Goal: Communication & Community: Answer question/provide support

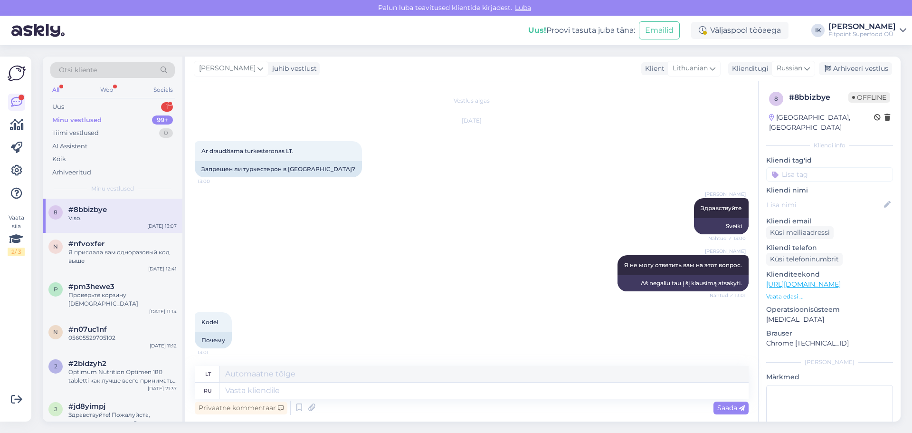
scroll to position [645, 0]
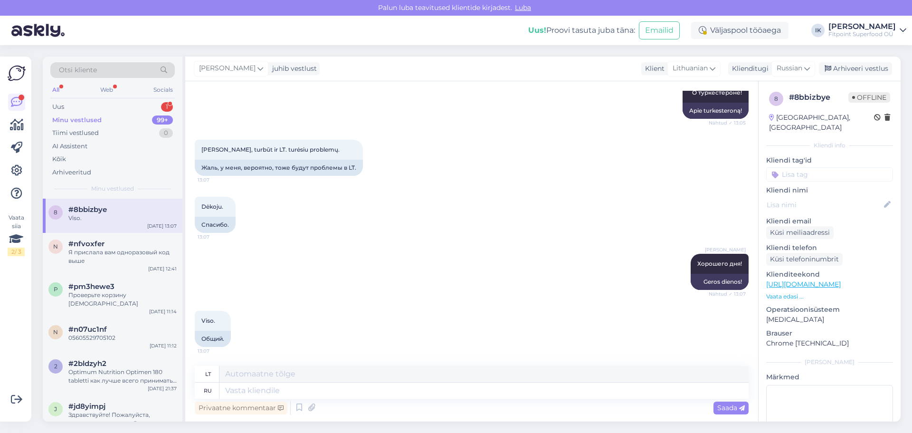
click at [104, 98] on div "All Web Socials" at bounding box center [112, 91] width 124 height 15
click at [104, 102] on div "Uus 1" at bounding box center [112, 106] width 124 height 13
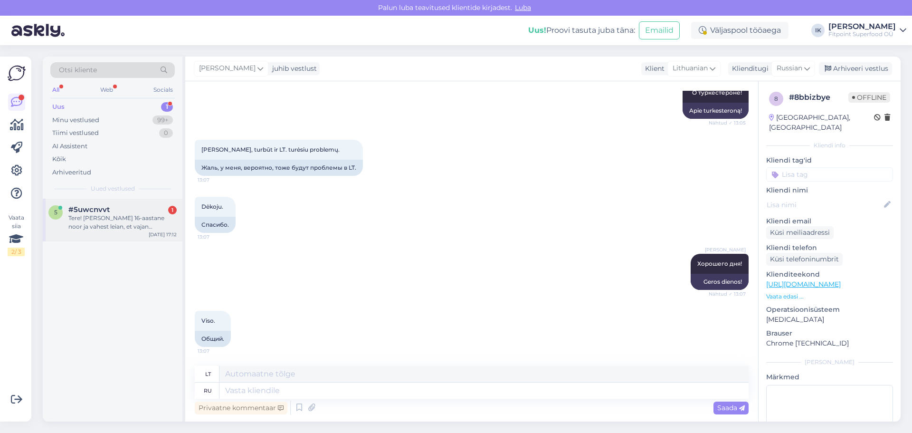
click at [90, 218] on div "Tere! [PERSON_NAME] 16-aastane noor ja vahest leian, et vajan natukene rohkem e…" at bounding box center [122, 222] width 108 height 17
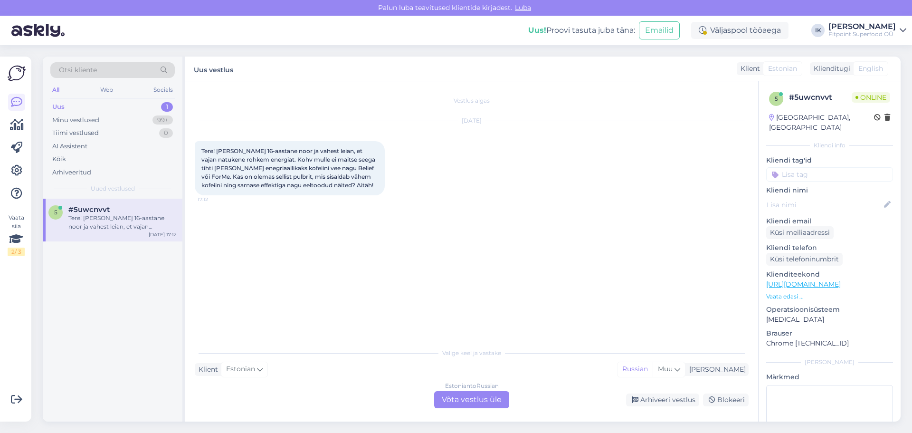
click at [461, 405] on div "Estonian to Russian Võta vestlus üle" at bounding box center [471, 399] width 75 height 17
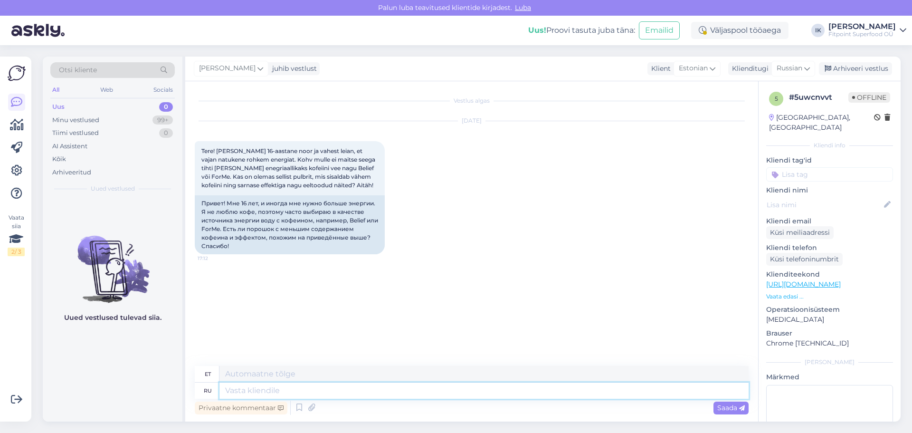
click at [398, 388] on textarea at bounding box center [483, 390] width 529 height 16
type textarea "Здравствуйте."
type textarea "Tere."
type textarea "Здравствуйте."
click at [725, 404] on span "Saada" at bounding box center [731, 407] width 28 height 9
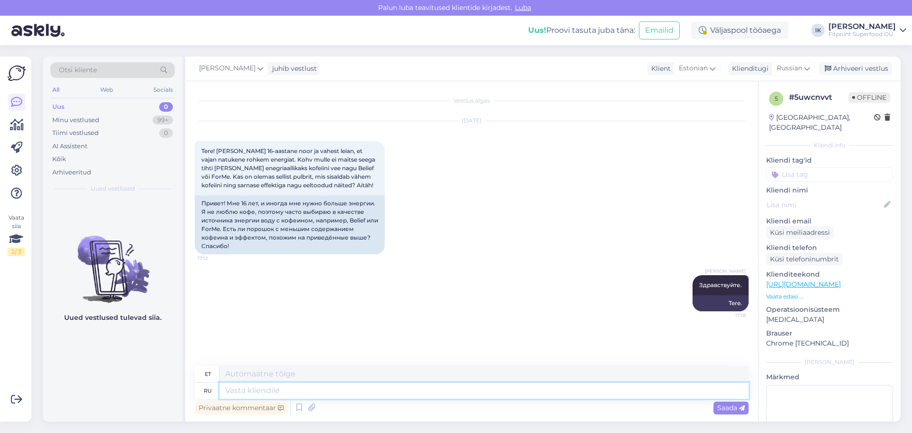
click at [525, 396] on textarea at bounding box center [483, 390] width 529 height 16
type textarea "К с"
type textarea "KUNI"
type textarea "К сожалению"
type textarea "Kahjuks"
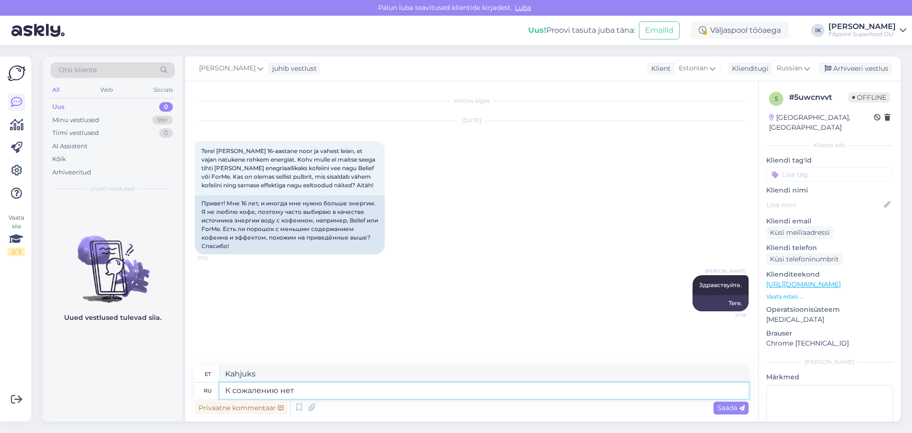
type textarea "К сожалению нет"
type textarea "Kahjuks mitte"
type textarea "К сожалению нет в н"
type textarea "Kahjuks mitte sees"
type textarea "К сожалению нет в наличии"
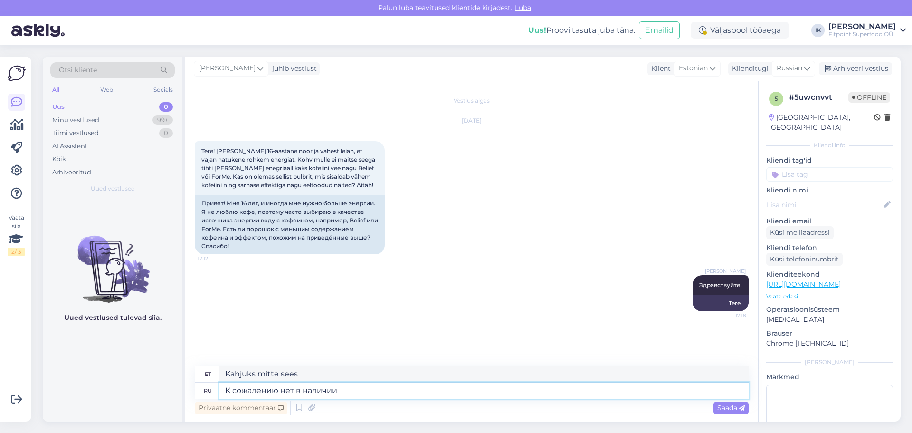
type textarea "Kahjuks pole see saadaval."
drag, startPoint x: 259, startPoint y: 230, endPoint x: 228, endPoint y: 240, distance: 32.0
click at [228, 240] on div "Привет! Мне 16 лет, и иногда мне нужно больше энергии. Я не люблю кофе, поэтому…" at bounding box center [290, 224] width 190 height 59
copy div "порошок с меньшим содержанием кофеина"
click at [345, 391] on textarea "К сожалению нет в наличии" at bounding box center [483, 390] width 529 height 16
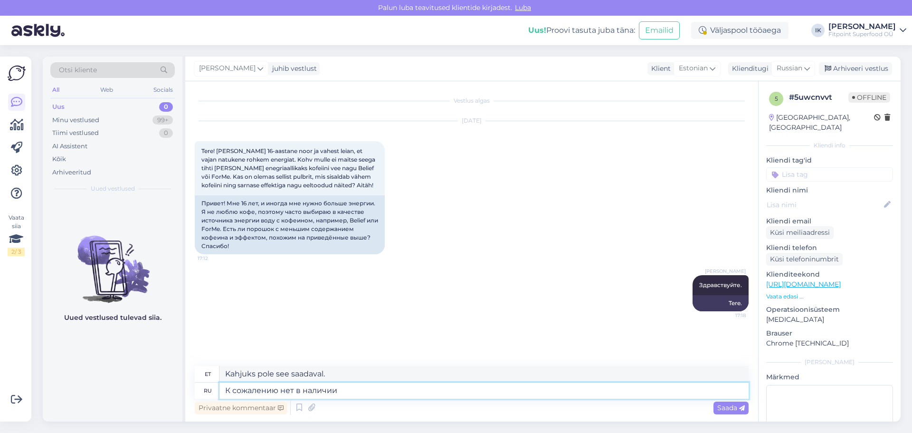
paste textarea "порошок с меньшим содержанием кофеина"
type textarea "К сожалению нет в наличии порошок с меньшим содержанием кофеина"
type textarea "Kahjuks pole madalama kofeiinisisaldusega pulbrit saadaval."
click at [375, 391] on textarea "К сожалению нет в наличии порошок с меньшим содержанием кофеина" at bounding box center [483, 390] width 529 height 16
click at [536, 392] on textarea "К сожалению нет в наличии порошока с меньшим содержанием кофеина" at bounding box center [483, 390] width 529 height 16
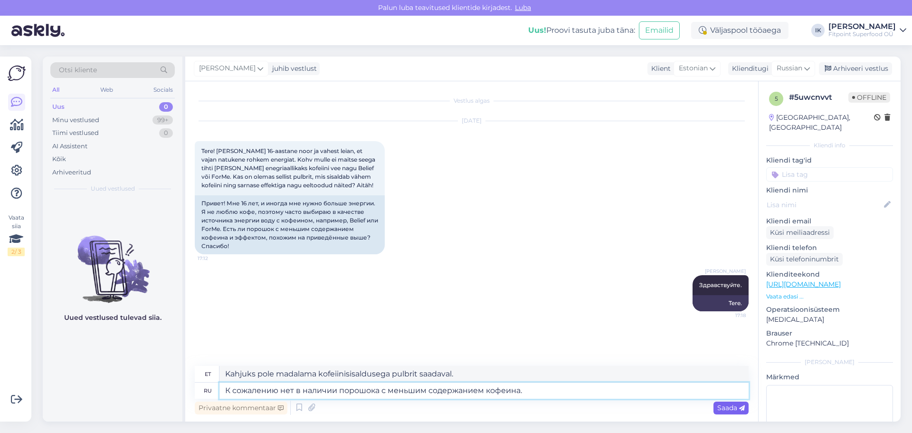
type textarea "К сожалению нет в наличии порошока с меньшим содержанием кофеина."
click at [734, 412] on div "Saada" at bounding box center [730, 407] width 35 height 13
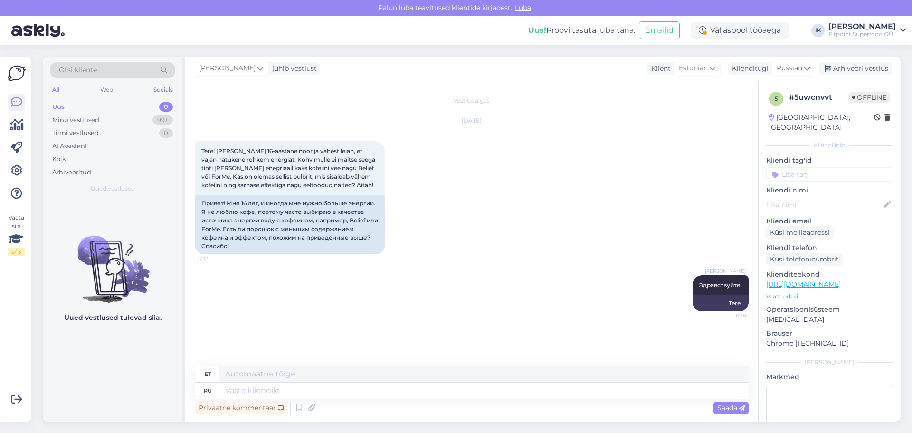
scroll to position [30, 0]
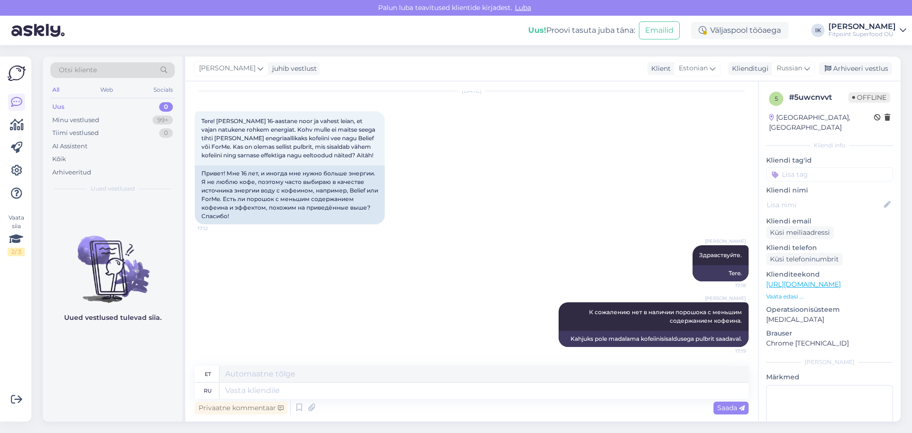
click at [84, 104] on div "Uus 0" at bounding box center [112, 106] width 124 height 13
click at [80, 107] on div "Uus 0" at bounding box center [112, 106] width 124 height 13
click at [113, 116] on div "Minu vestlused 99+" at bounding box center [112, 120] width 124 height 13
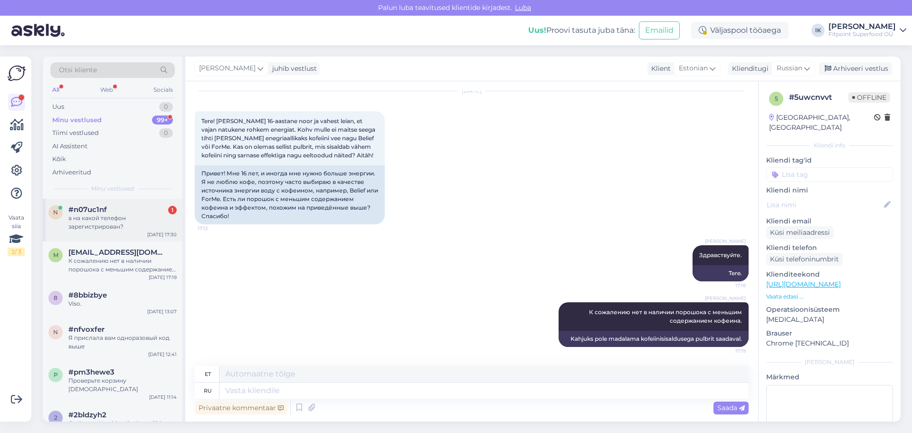
click at [142, 219] on div "а на какой телефон зарегистрирован?" at bounding box center [122, 222] width 108 height 17
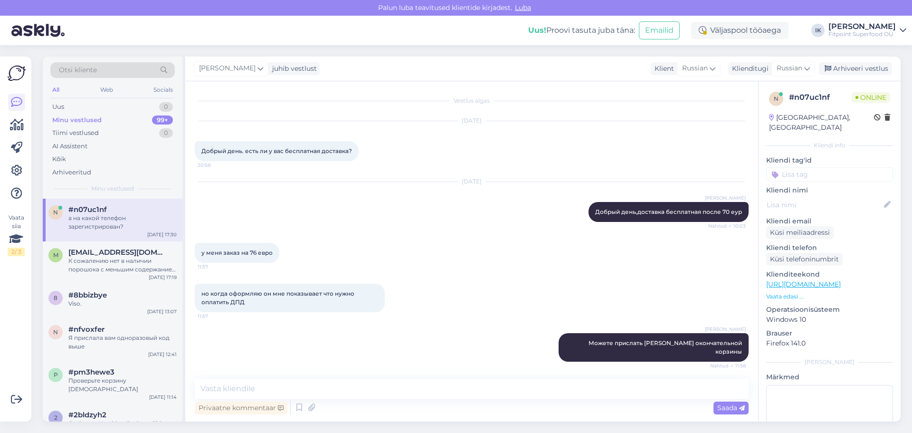
scroll to position [1713, 0]
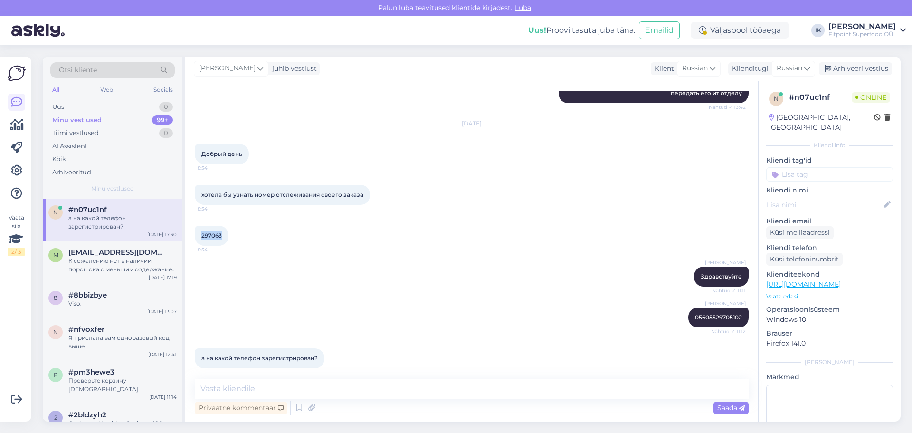
drag, startPoint x: 223, startPoint y: 226, endPoint x: 199, endPoint y: 228, distance: 23.8
click at [199, 228] on div "297063 8:54" at bounding box center [212, 236] width 34 height 20
copy span "297063"
click at [256, 390] on textarea at bounding box center [472, 389] width 554 height 20
click at [382, 391] on textarea "Телефон не указан,указана только почта" at bounding box center [472, 389] width 554 height 20
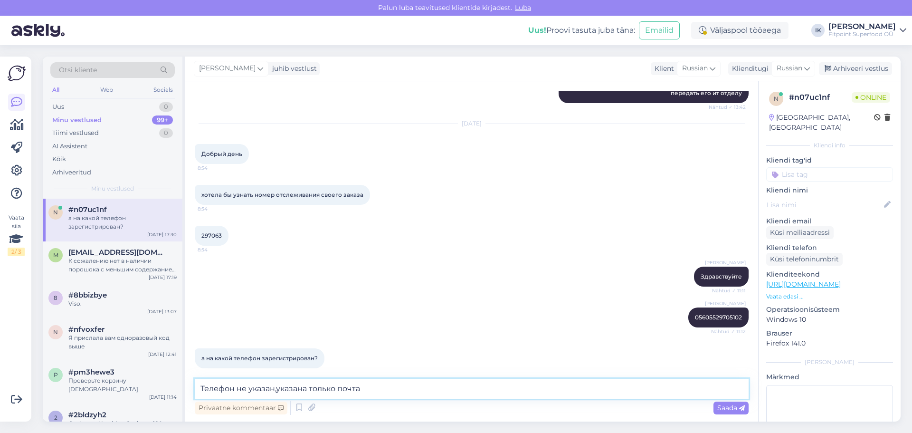
paste textarea "[EMAIL_ADDRESS][DOMAIN_NAME]"
type textarea "Телефон не указан,указана только почта [EMAIL_ADDRESS][DOMAIN_NAME]"
click at [739, 408] on span "Saada" at bounding box center [731, 407] width 28 height 9
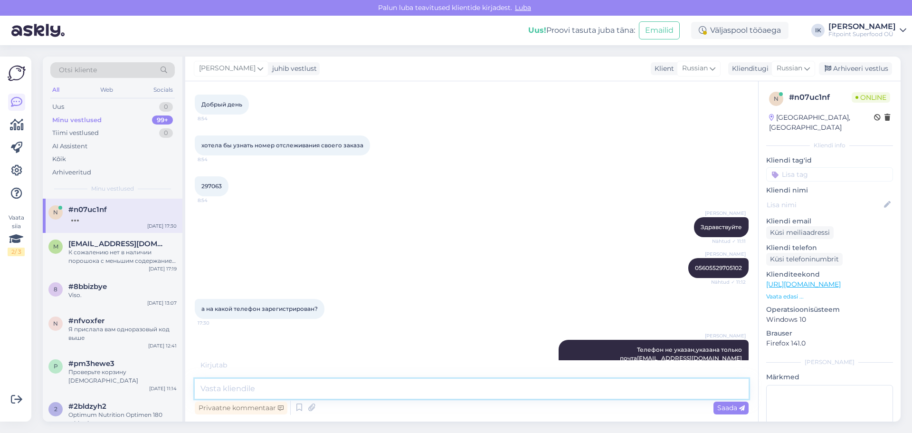
click at [447, 396] on textarea at bounding box center [472, 389] width 554 height 20
type textarea "п"
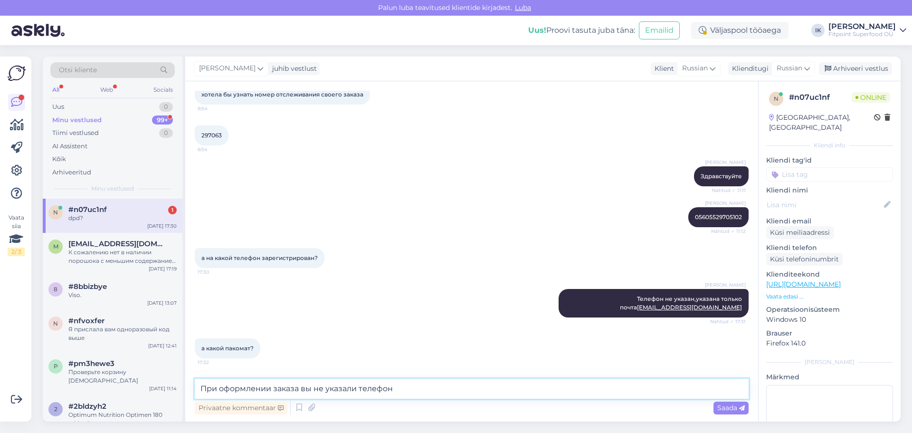
scroll to position [1844, 0]
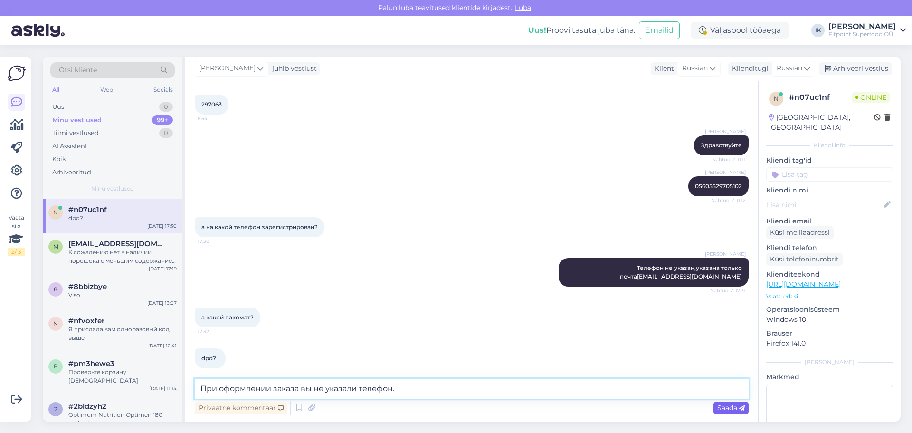
type textarea "При оформлении заказа вы не указали телефон."
click at [731, 409] on span "Saada" at bounding box center [731, 407] width 28 height 9
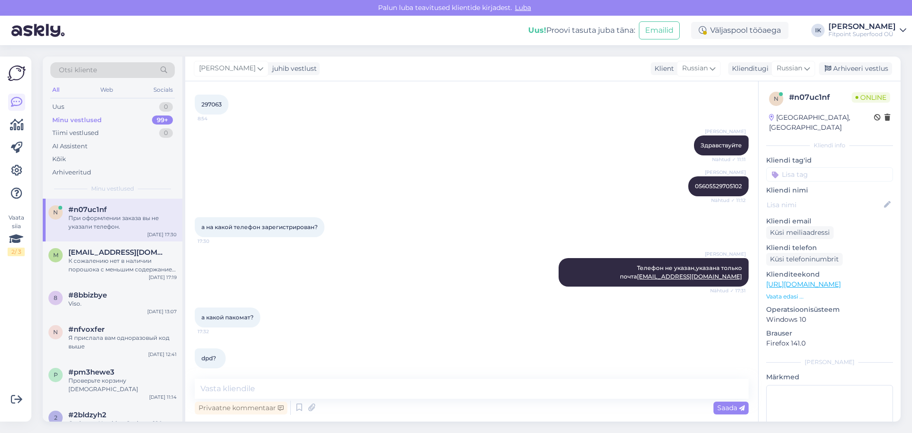
scroll to position [1884, 0]
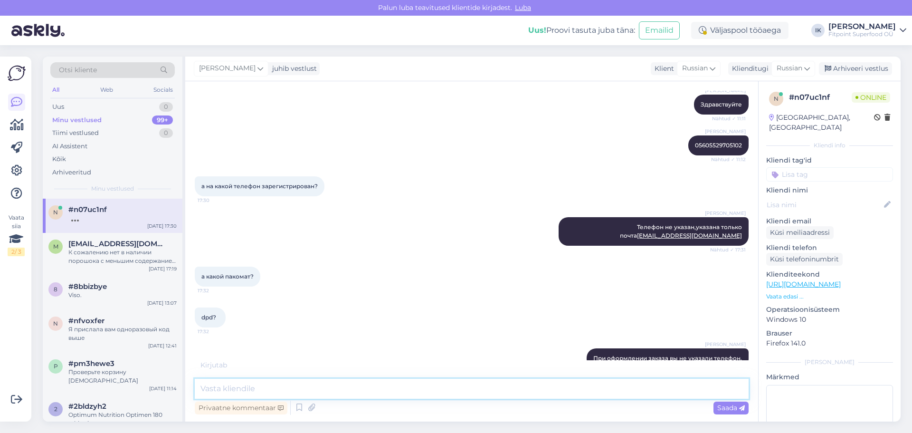
click at [321, 381] on textarea at bounding box center [472, 389] width 554 height 20
paste textarea "DPD пакомат - Paku Skapis [PERSON_NAME] Kalngale"
type textarea "DPD пакомат - Paku Skapis [PERSON_NAME] Kalngale"
click at [724, 409] on span "Saada" at bounding box center [731, 407] width 28 height 9
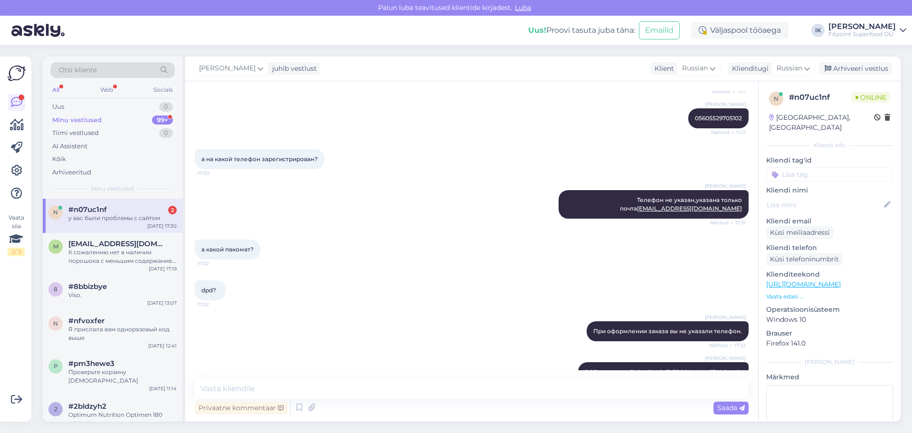
scroll to position [1817, 0]
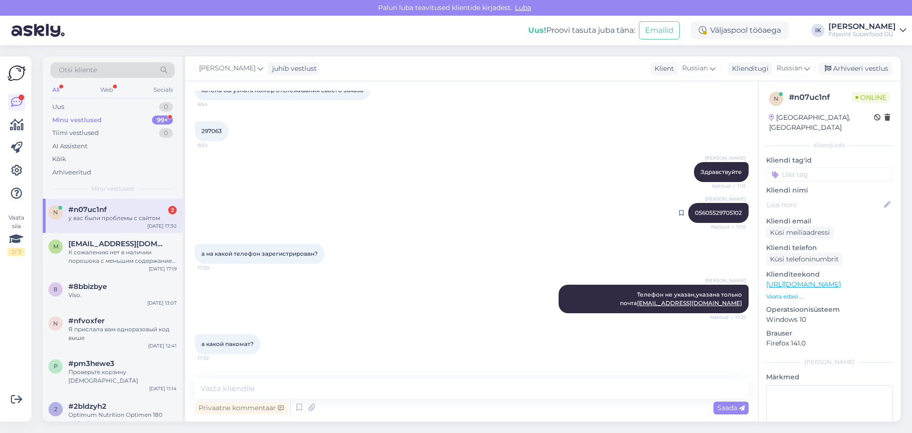
drag, startPoint x: 734, startPoint y: 202, endPoint x: 687, endPoint y: 203, distance: 46.6
click at [688, 204] on div "[PERSON_NAME] 05605529705102 Nähtud ✓ 11:12" at bounding box center [718, 213] width 60 height 20
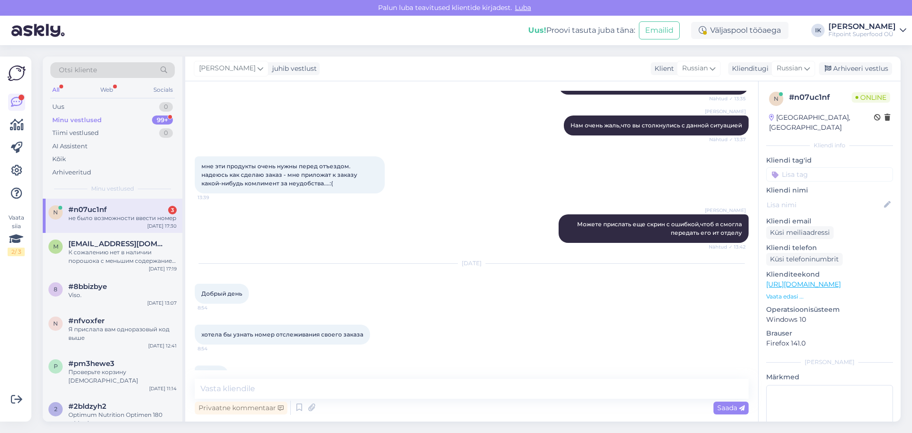
scroll to position [1810, 0]
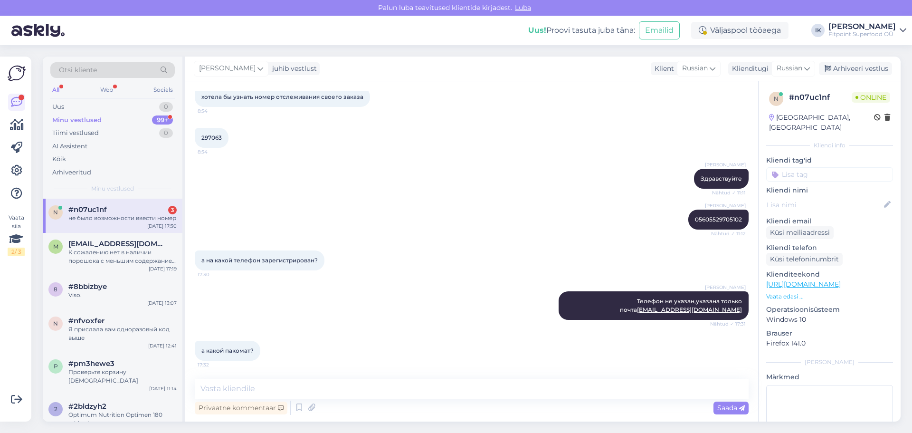
drag, startPoint x: 705, startPoint y: 210, endPoint x: 609, endPoint y: 230, distance: 97.4
click at [560, 243] on div "а на какой телефон зарегистрирован? 17:30" at bounding box center [472, 260] width 554 height 41
drag, startPoint x: 689, startPoint y: 211, endPoint x: 734, endPoint y: 211, distance: 45.6
click at [734, 216] on span "05605529705102" at bounding box center [718, 219] width 47 height 7
copy span "05605529705102"
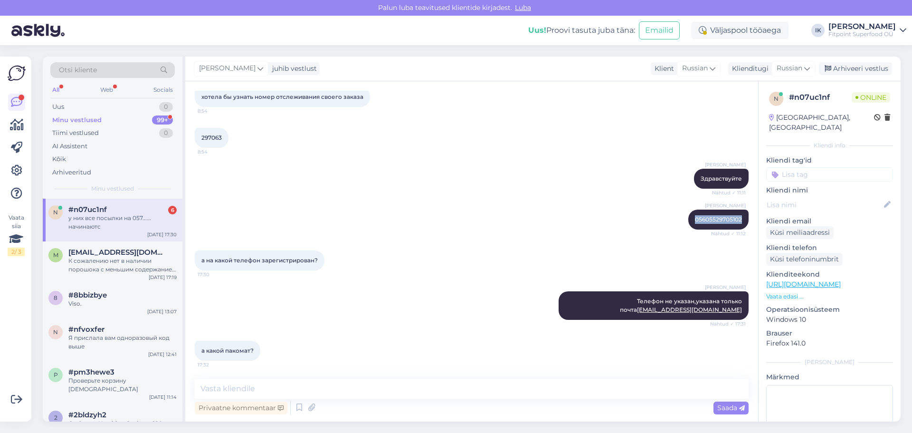
scroll to position [2170, 0]
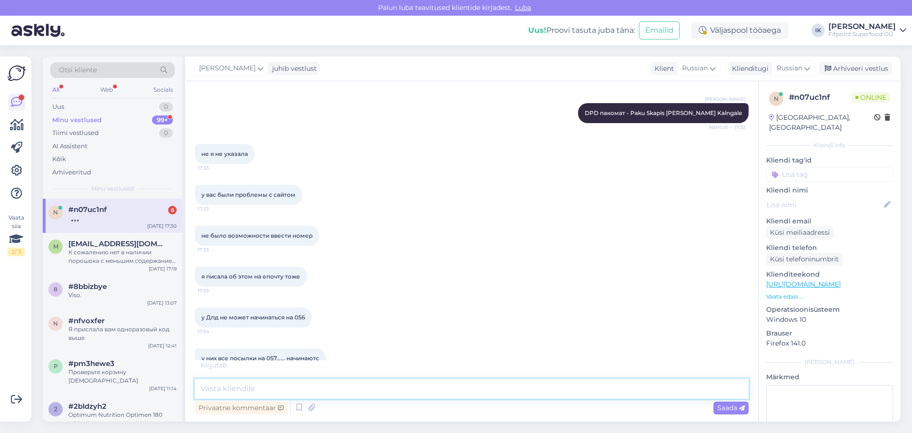
click at [401, 391] on textarea at bounding box center [472, 389] width 554 height 20
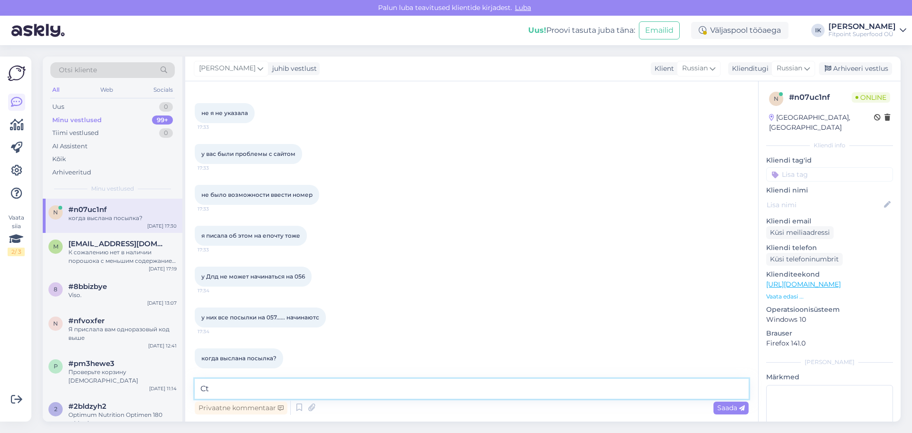
type textarea "C"
type textarea "Сейчас еще разперепроверю."
click at [724, 407] on span "Saada" at bounding box center [731, 407] width 28 height 9
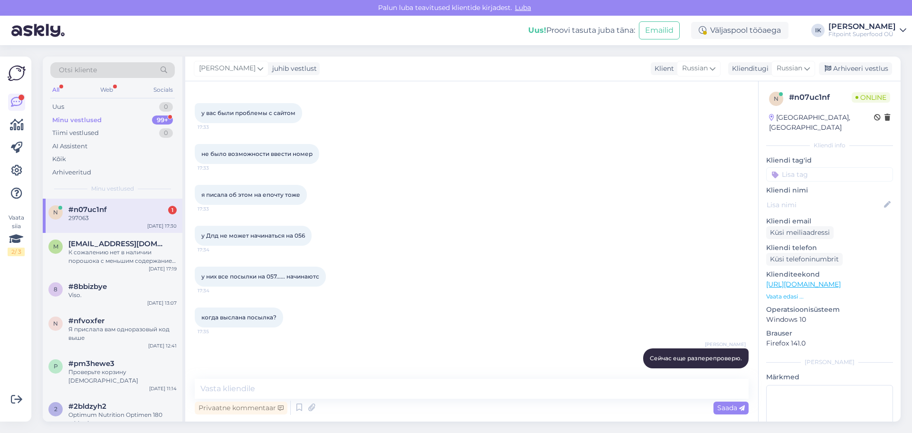
scroll to position [2293, 0]
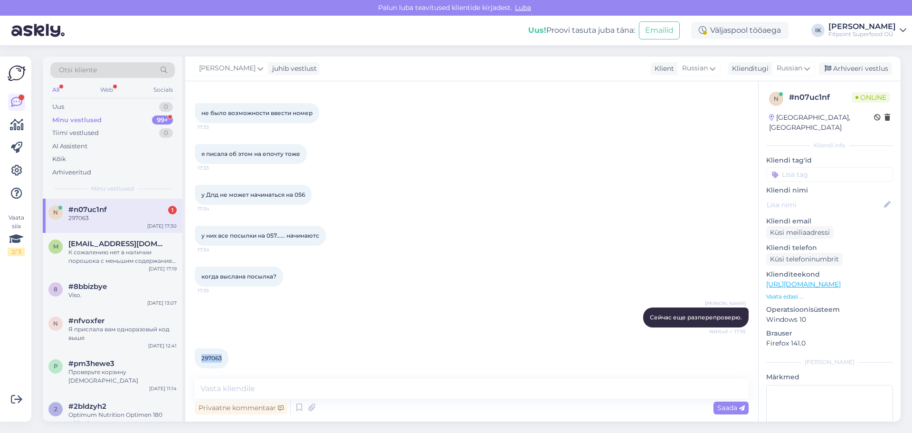
drag, startPoint x: 221, startPoint y: 350, endPoint x: 203, endPoint y: 347, distance: 18.4
click at [197, 348] on div "297063 17:36" at bounding box center [212, 358] width 34 height 20
copy span "297063"
click at [339, 387] on textarea at bounding box center [472, 389] width 554 height 20
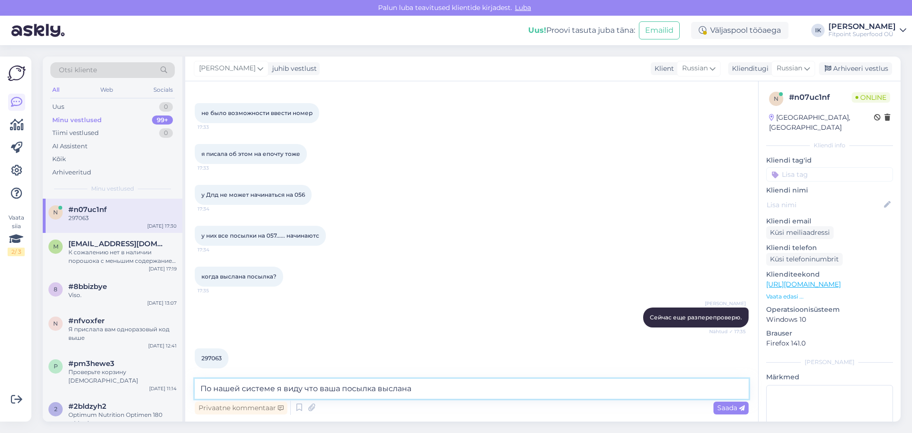
type textarea "По нашей системе я виду что ваша посылка выслана."
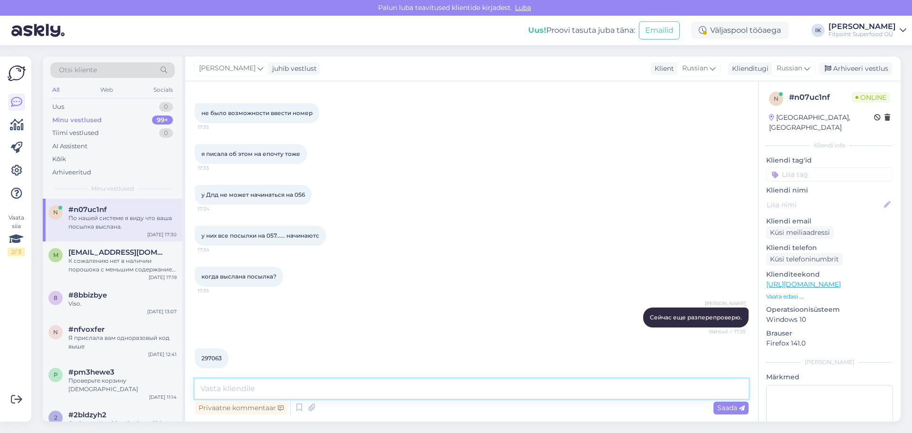
scroll to position [2334, 0]
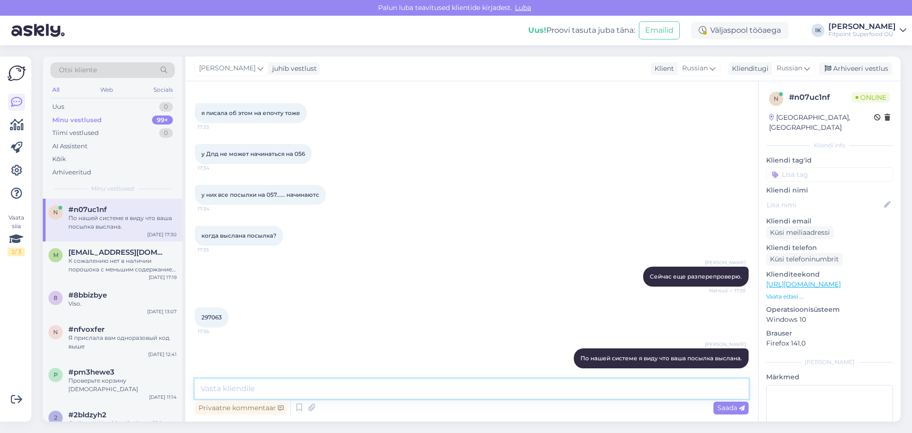
click at [358, 392] on textarea at bounding box center [472, 389] width 554 height 20
type textarea "В"
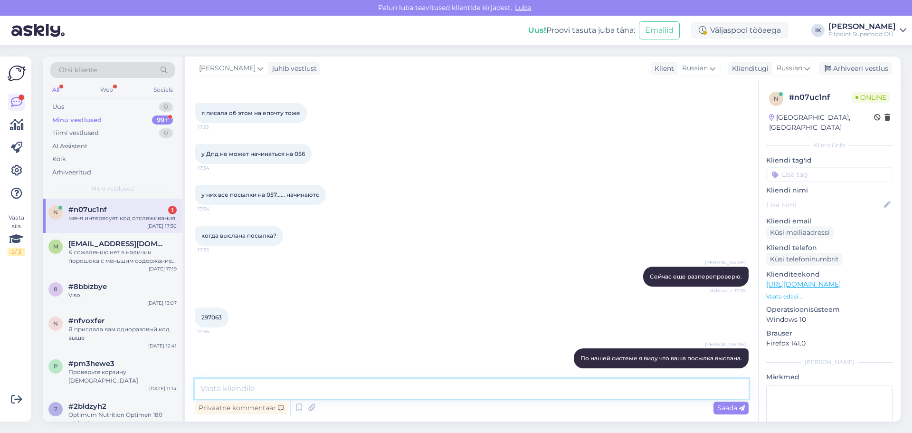
scroll to position [2375, 0]
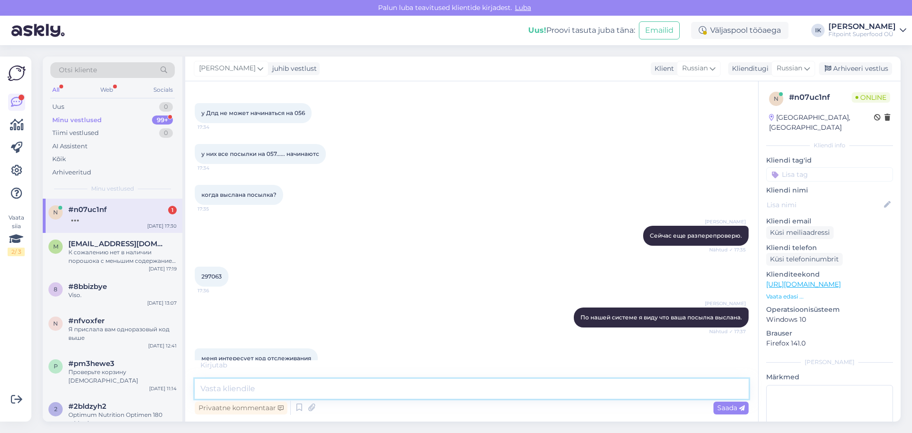
click at [290, 388] on textarea at bounding box center [472, 389] width 554 height 20
type textarea "Я поняла"
click at [727, 407] on span "Saada" at bounding box center [731, 407] width 28 height 9
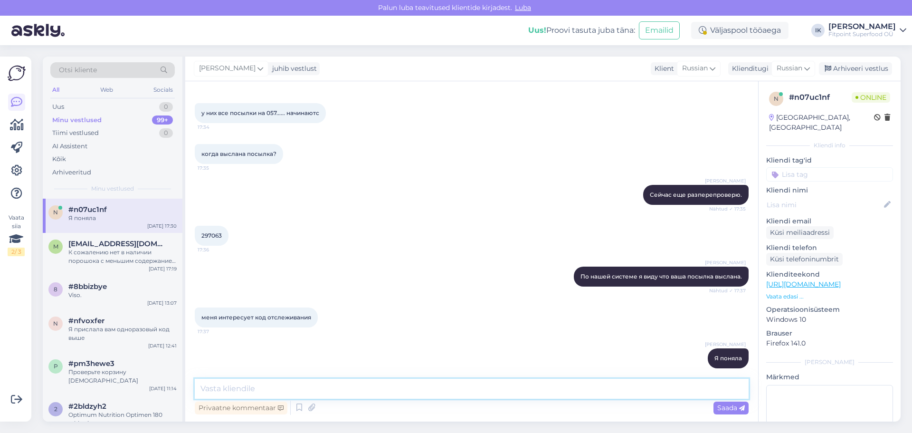
click at [247, 381] on textarea at bounding box center [472, 389] width 554 height 20
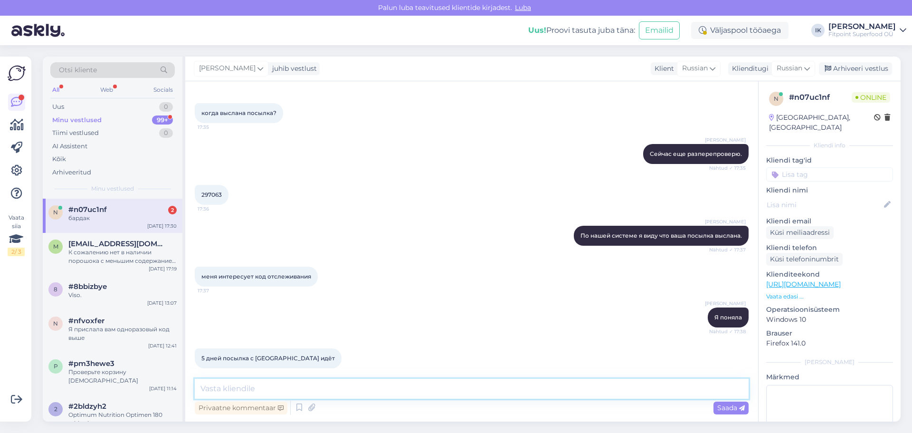
scroll to position [2497, 0]
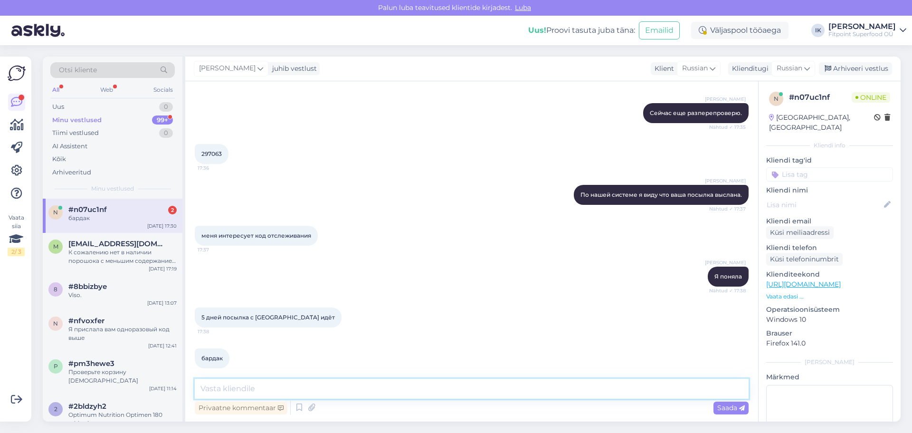
click at [256, 381] on textarea at bounding box center [472, 389] width 554 height 20
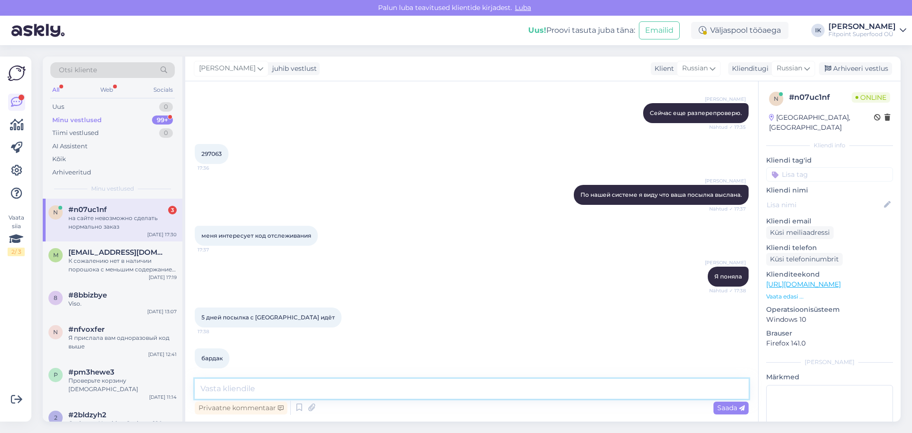
scroll to position [2538, 0]
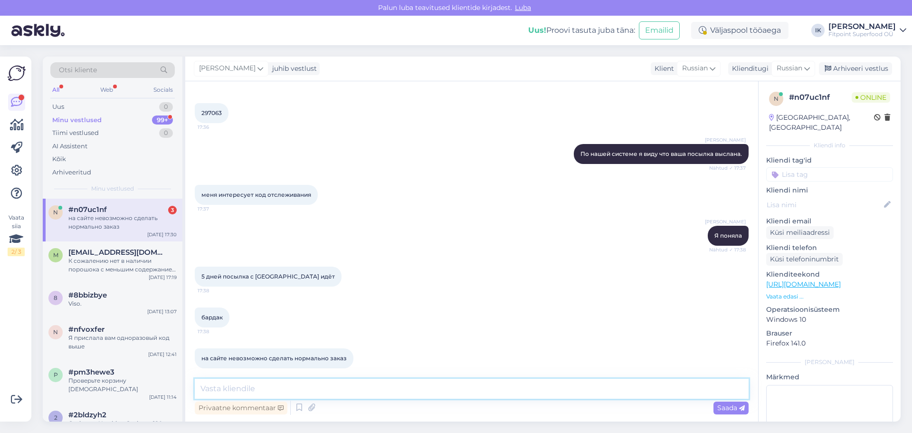
click at [359, 384] on textarea at bounding box center [472, 389] width 554 height 20
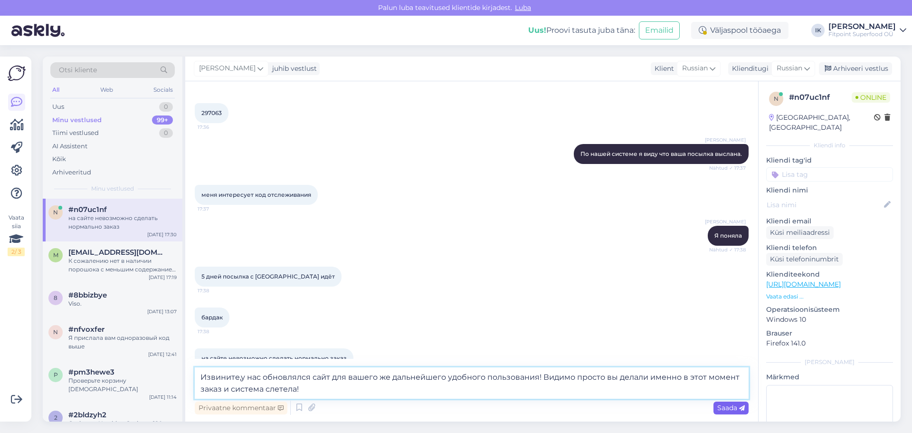
type textarea "Извините,у нас обновлялся сайт для вашего же дальнейшего удобного пользования! …"
click at [720, 407] on span "Saada" at bounding box center [731, 407] width 28 height 9
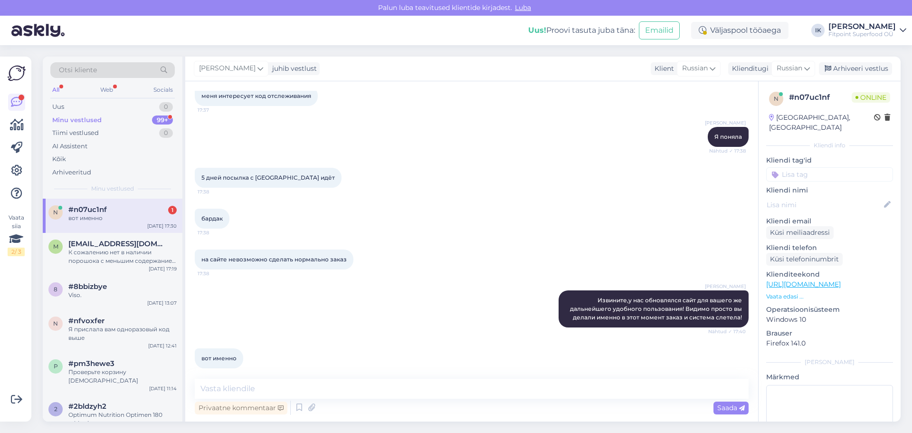
scroll to position [2678, 0]
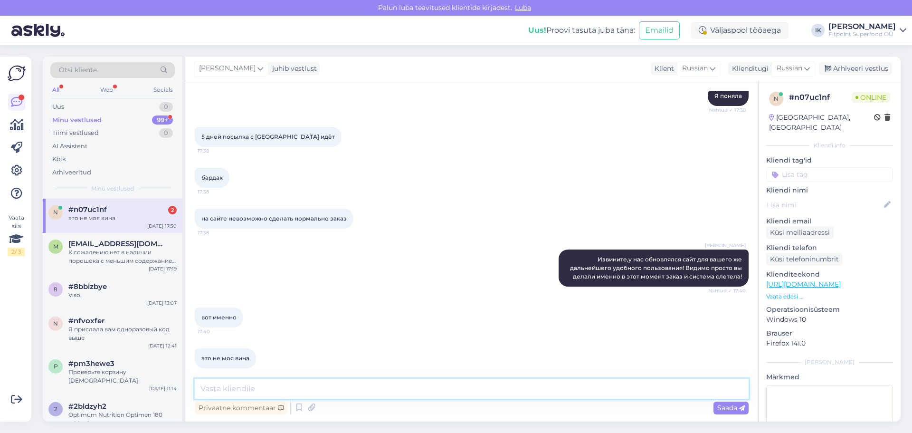
click at [256, 390] on textarea at bounding box center [472, 389] width 554 height 20
click at [304, 387] on textarea at bounding box center [472, 389] width 554 height 20
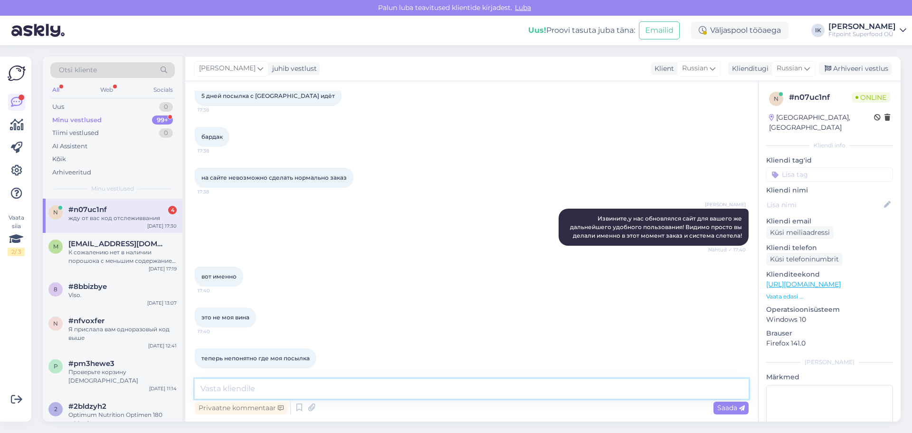
scroll to position [2759, 0]
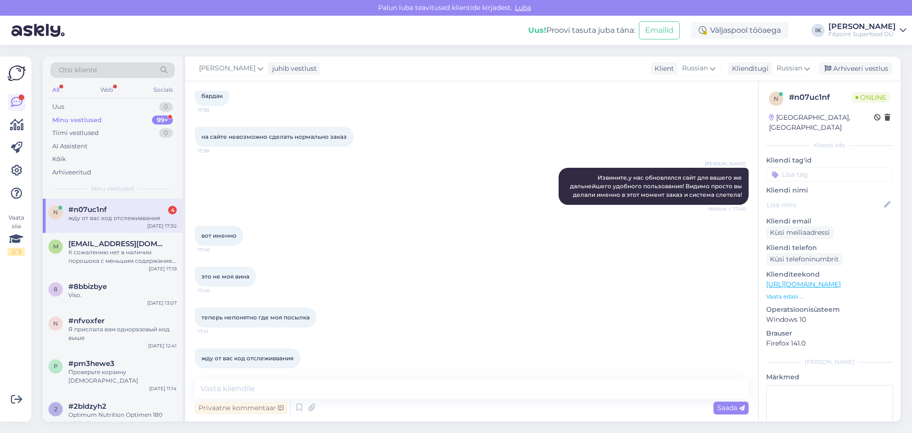
click at [349, 349] on div "жду от вас код отслеживвания 17:43" at bounding box center [472, 358] width 554 height 41
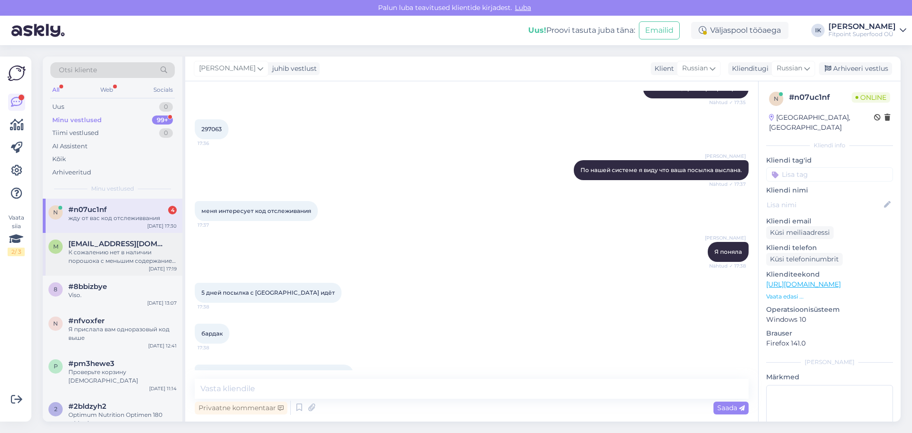
click at [81, 263] on div "К сожалению нет в наличии порошока с меньшим содержанием кофеина." at bounding box center [122, 256] width 108 height 17
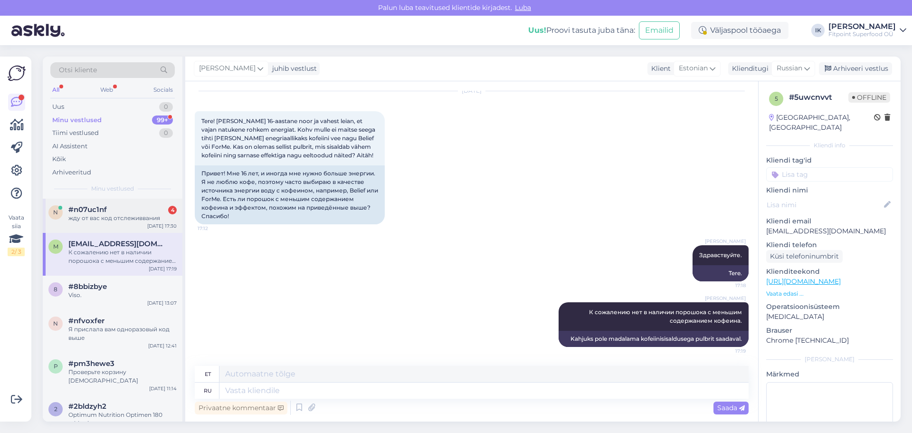
click at [81, 214] on div "жду от вас код отслеживвания" at bounding box center [122, 218] width 108 height 9
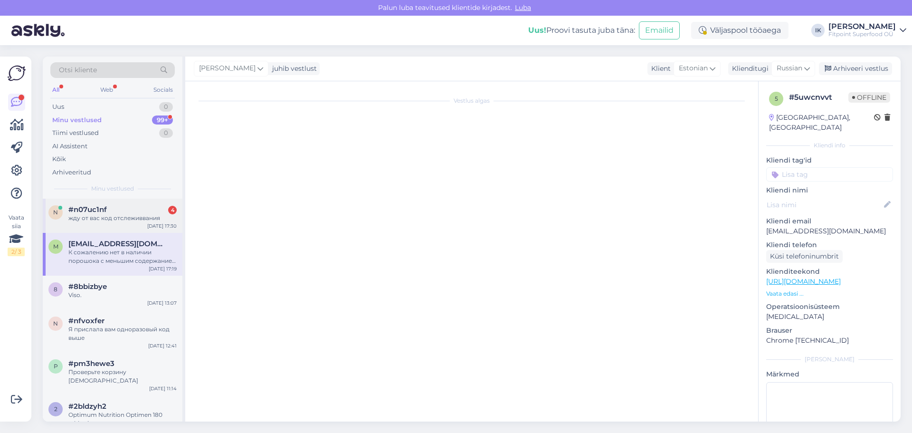
scroll to position [1951, 0]
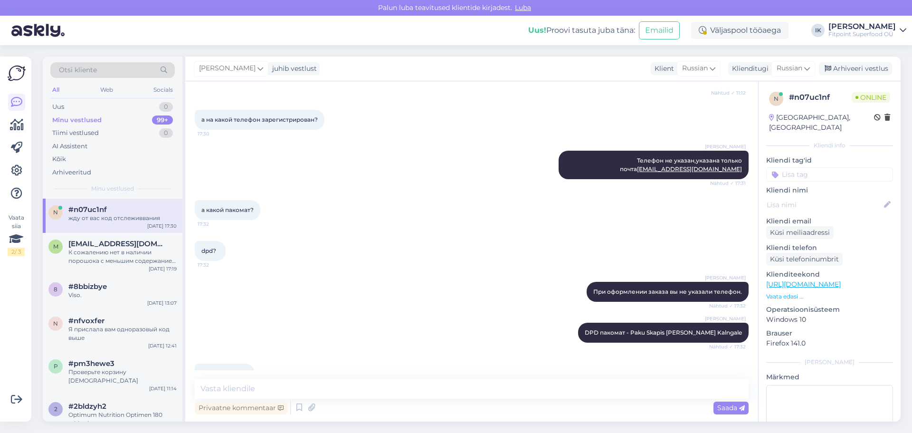
click at [113, 116] on div "Minu vestlused 99+" at bounding box center [112, 120] width 124 height 13
click at [108, 100] on div "Uus 0" at bounding box center [112, 106] width 124 height 13
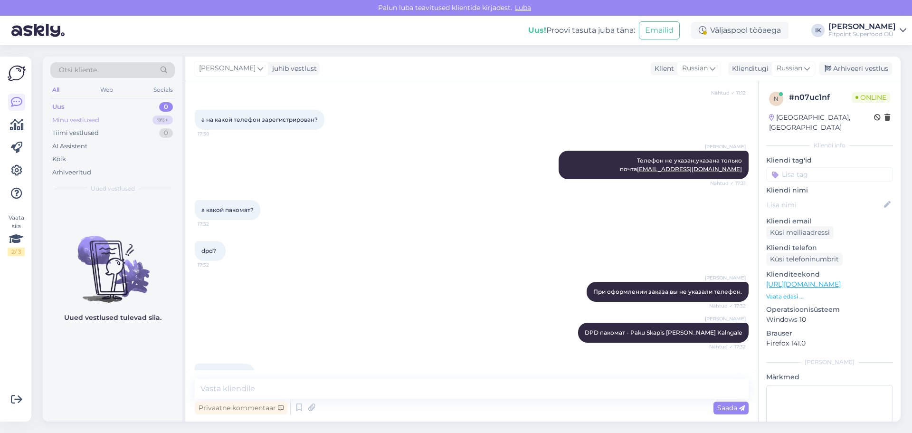
click at [116, 117] on div "Minu vestlused 99+" at bounding box center [112, 120] width 124 height 13
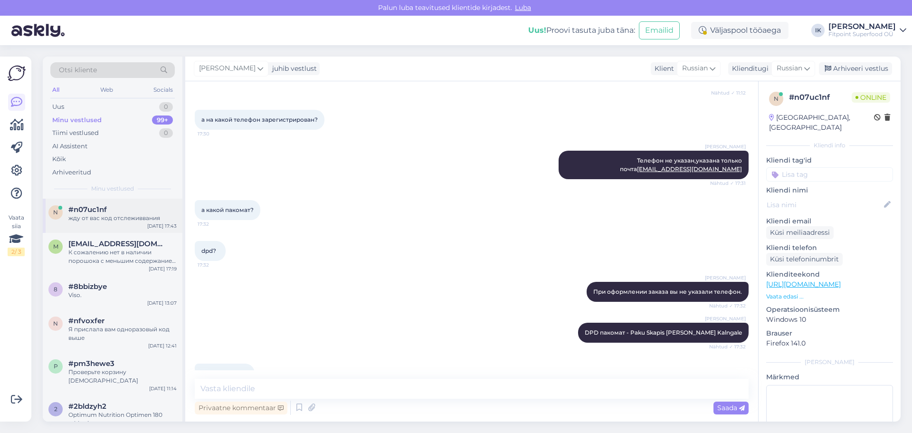
click at [107, 228] on div "n #n07uc1nf жду от вас код отслеживвания [DATE] 17:43" at bounding box center [113, 216] width 140 height 34
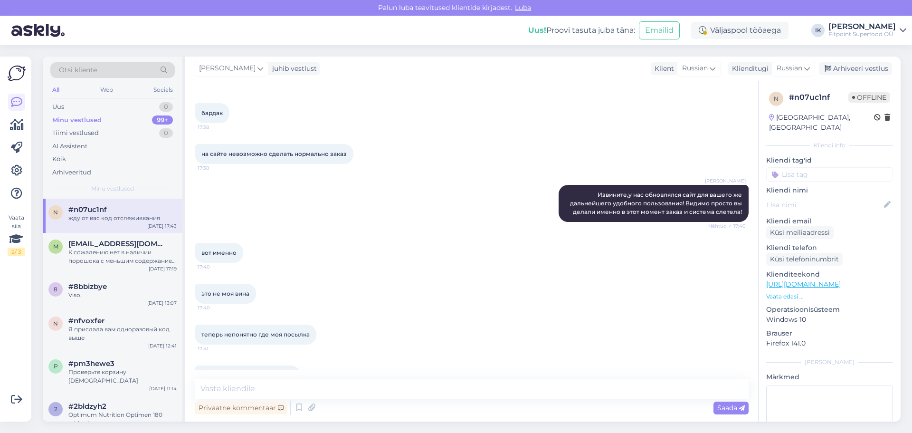
scroll to position [2759, 0]
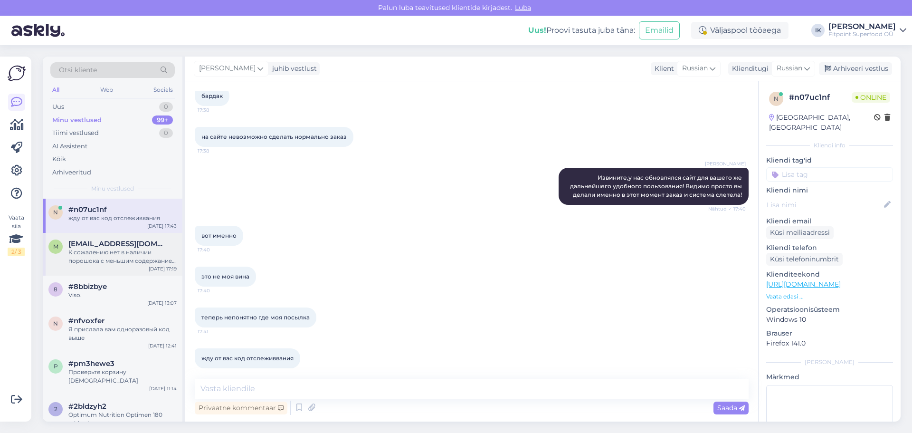
drag, startPoint x: 94, startPoint y: 263, endPoint x: 96, endPoint y: 237, distance: 25.3
click at [94, 262] on div "К сожалению нет в наличии порошока с меньшим содержанием кофеина." at bounding box center [122, 256] width 108 height 17
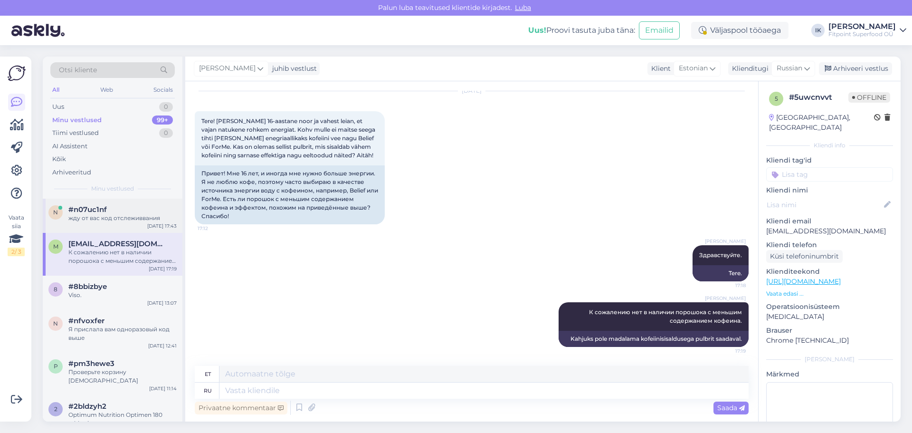
click at [97, 215] on div "жду от вас код отслеживвания" at bounding box center [122, 218] width 108 height 9
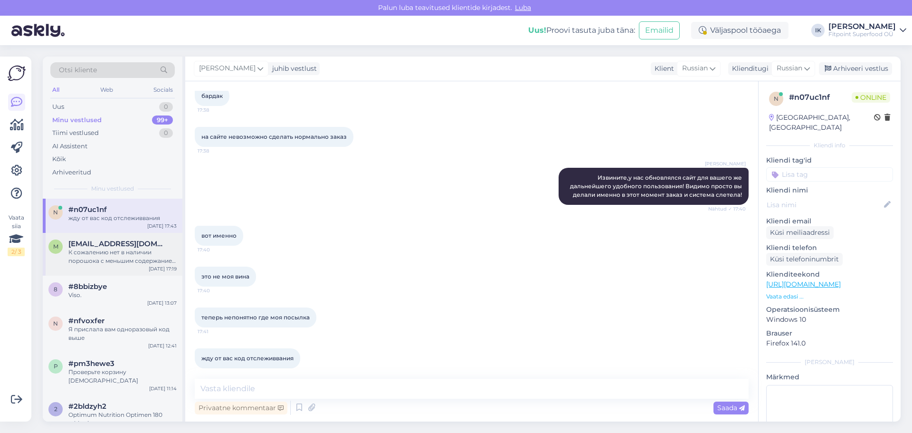
click at [104, 258] on div "К сожалению нет в наличии порошока с меньшим содержанием кофеина." at bounding box center [122, 256] width 108 height 17
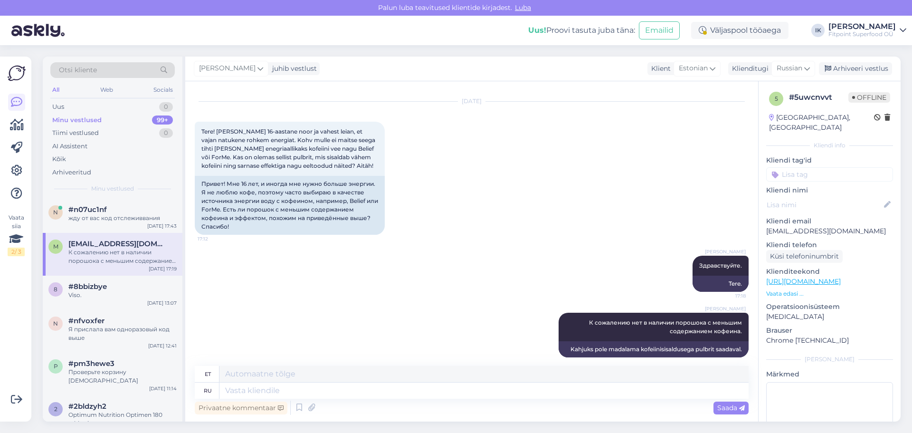
scroll to position [30, 0]
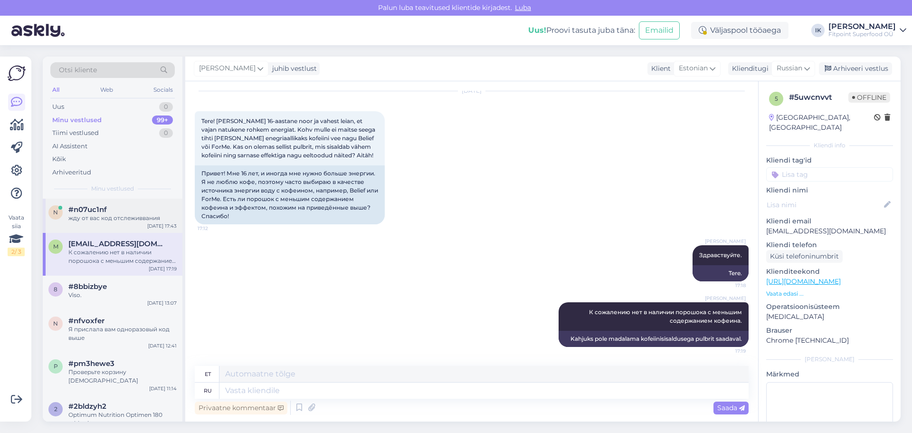
click at [87, 203] on div "n #n07uc1nf жду от вас код отслеживвания [DATE] 17:43" at bounding box center [113, 216] width 140 height 34
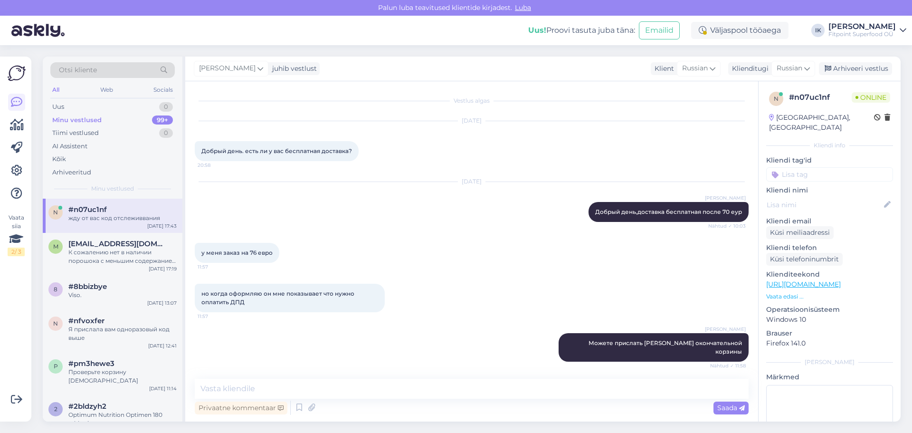
scroll to position [2759, 0]
